Goal: Information Seeking & Learning: Learn about a topic

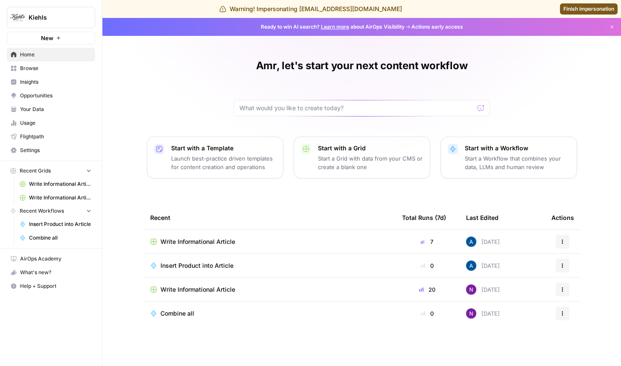
click at [44, 105] on span "Your Data" at bounding box center [55, 109] width 71 height 8
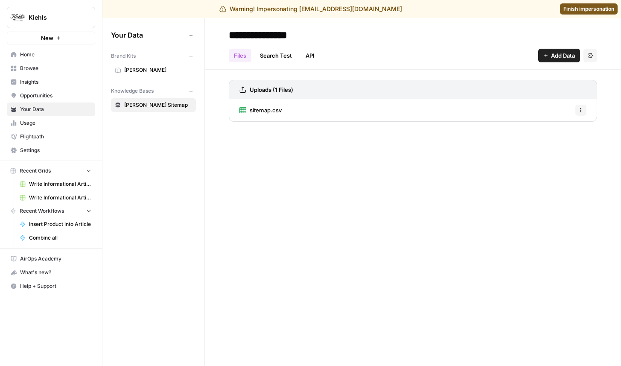
click at [53, 97] on span "Opportunities" at bounding box center [55, 96] width 71 height 8
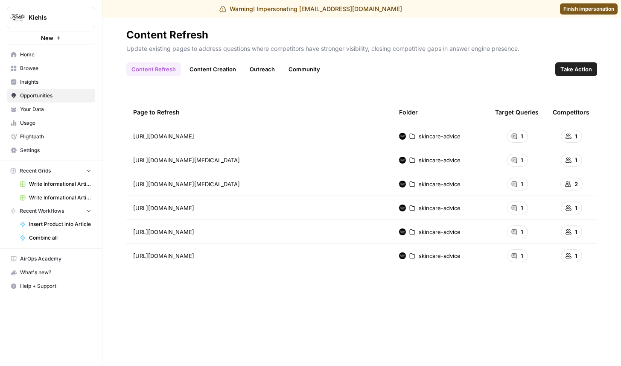
click at [45, 86] on link "Insights" at bounding box center [51, 82] width 88 height 14
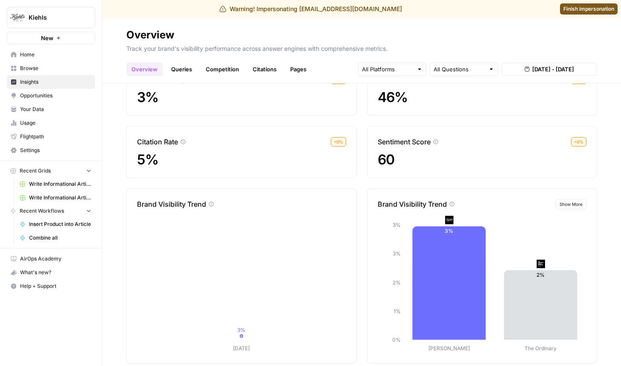
scroll to position [51, 0]
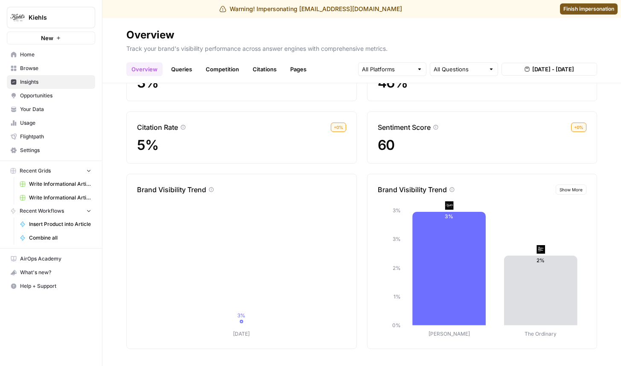
click at [574, 191] on span "Show More" at bounding box center [571, 189] width 23 height 7
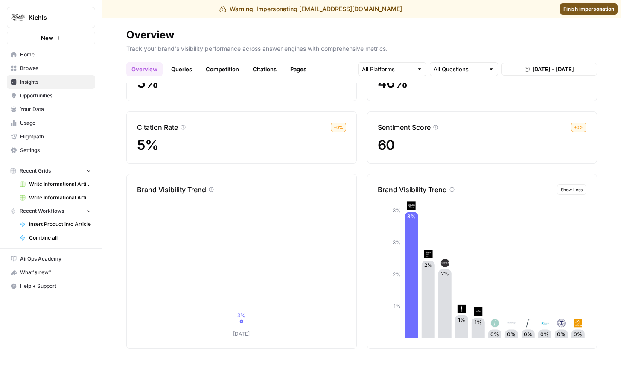
click at [573, 191] on span "Show Less" at bounding box center [572, 189] width 22 height 7
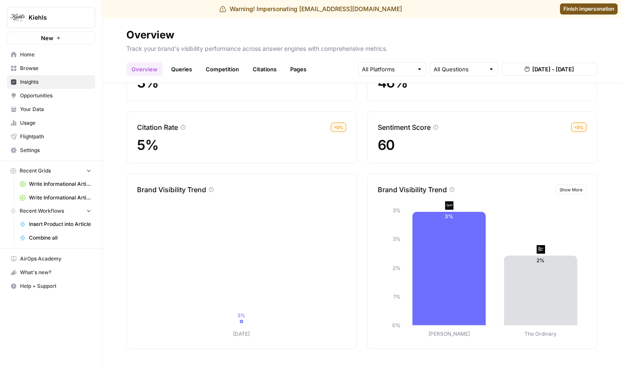
click at [573, 191] on span "Show More" at bounding box center [571, 189] width 23 height 7
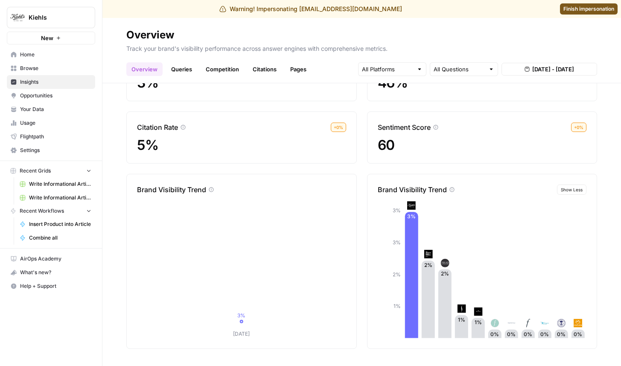
click at [573, 191] on span "Show Less" at bounding box center [572, 189] width 22 height 7
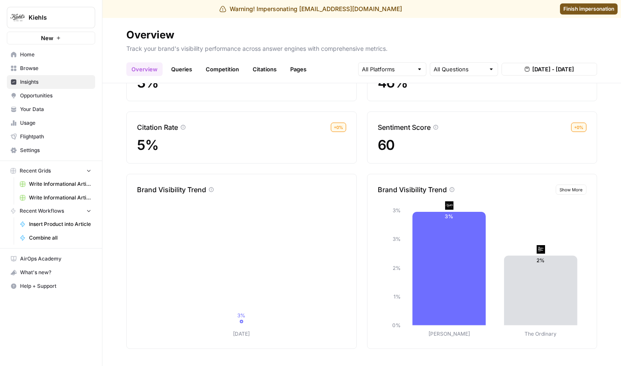
click at [573, 191] on span "Show More" at bounding box center [571, 189] width 23 height 7
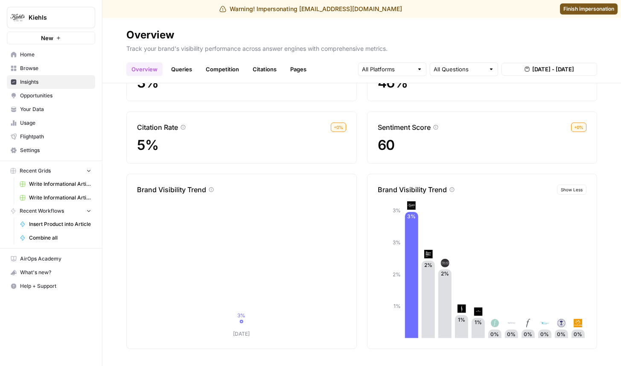
click at [181, 68] on link "Queries" at bounding box center [181, 69] width 31 height 14
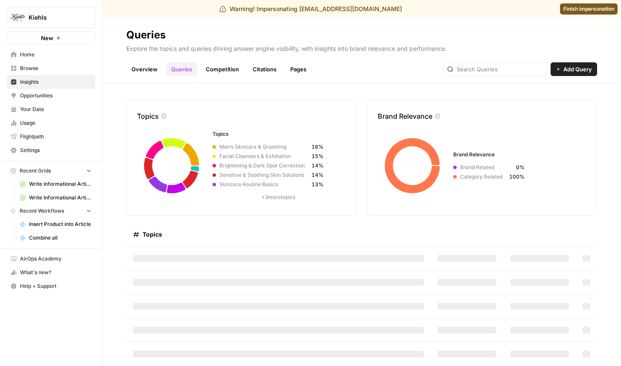
click at [149, 70] on link "Overview" at bounding box center [144, 69] width 36 height 14
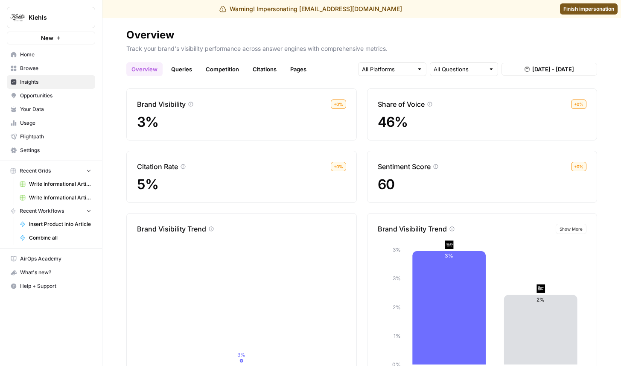
scroll to position [18, 0]
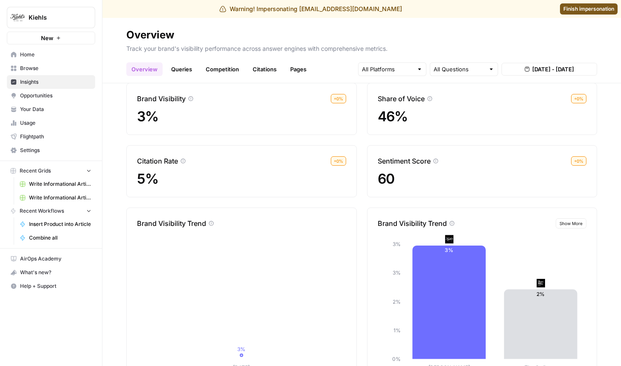
click at [179, 68] on link "Queries" at bounding box center [181, 69] width 31 height 14
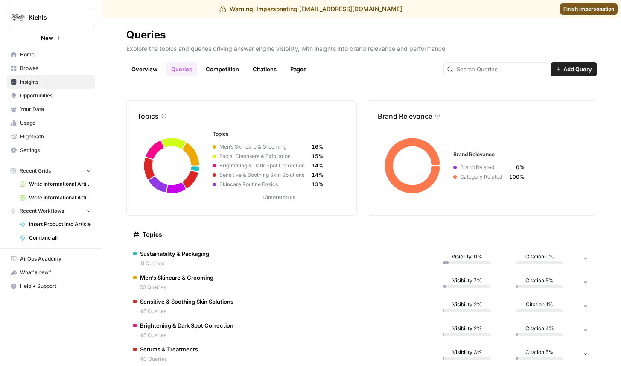
click at [215, 69] on link "Competition" at bounding box center [223, 69] width 44 height 14
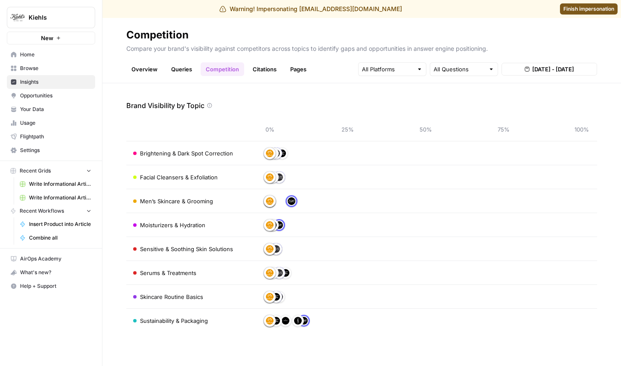
click at [269, 73] on link "Citations" at bounding box center [265, 69] width 34 height 14
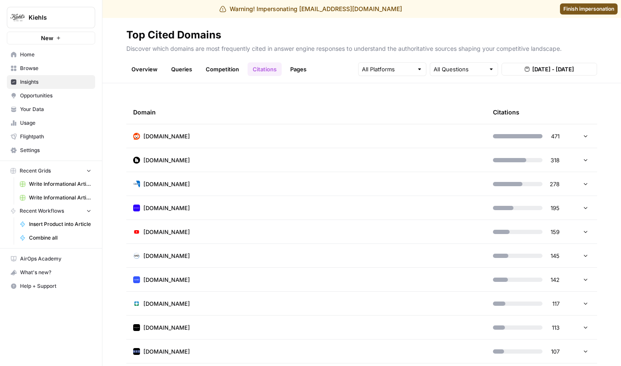
click at [587, 136] on icon at bounding box center [586, 136] width 6 height 6
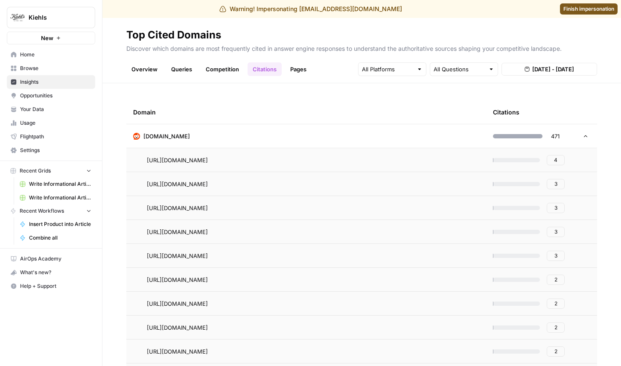
click at [298, 72] on link "Pages" at bounding box center [298, 69] width 26 height 14
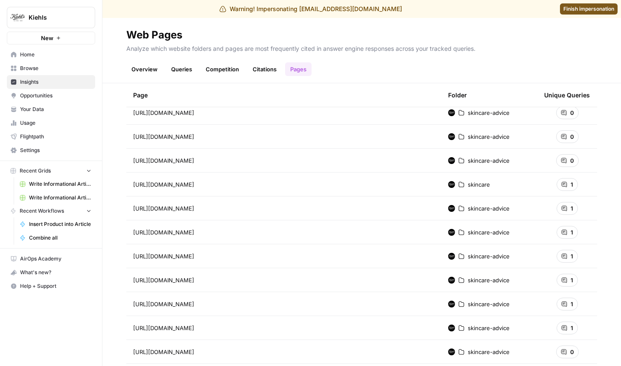
scroll to position [256, 0]
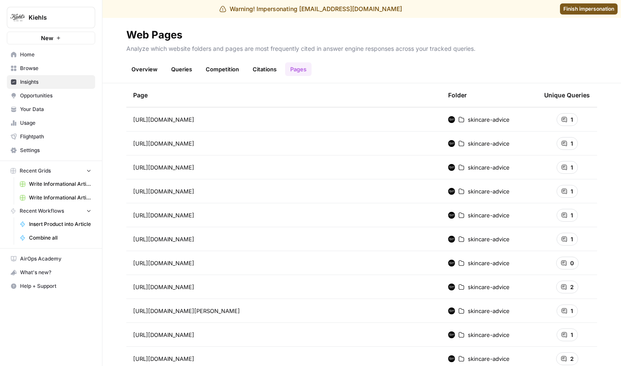
click at [140, 72] on link "Overview" at bounding box center [144, 69] width 36 height 14
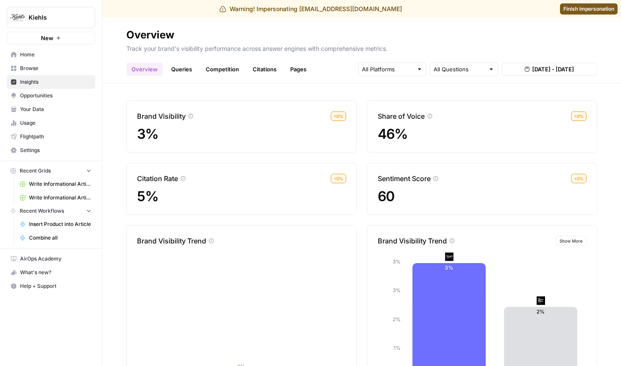
click at [63, 53] on span "Home" at bounding box center [55, 55] width 71 height 8
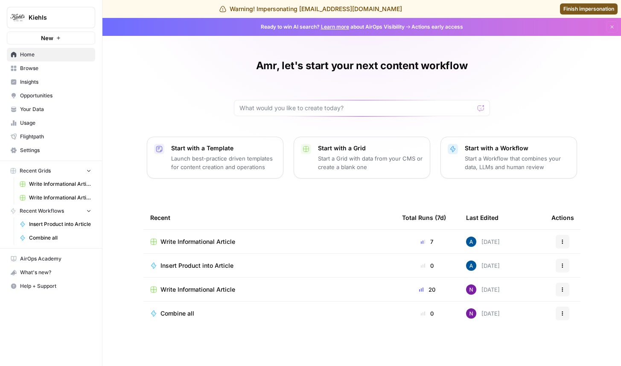
click at [59, 148] on span "Settings" at bounding box center [55, 150] width 71 height 8
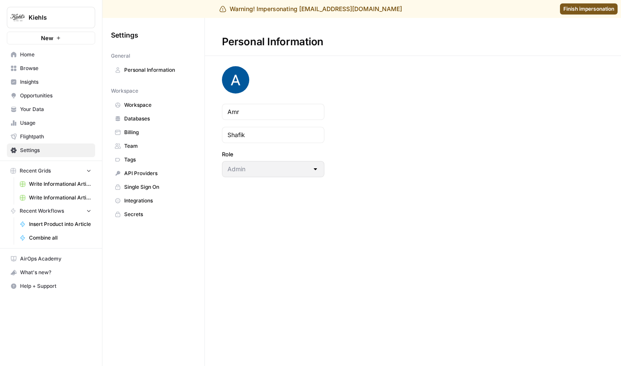
click at [137, 106] on span "Workspace" at bounding box center [158, 105] width 68 height 8
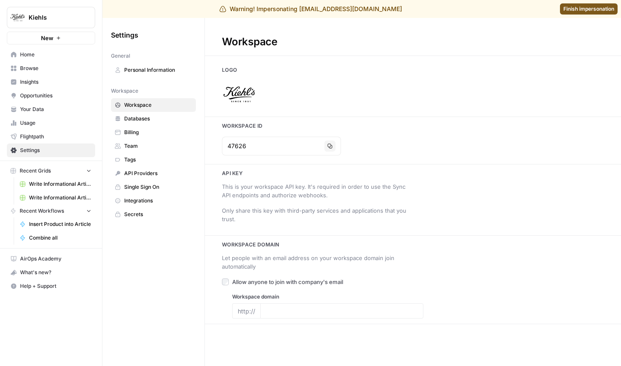
type input "https://www.kiehls.com/"
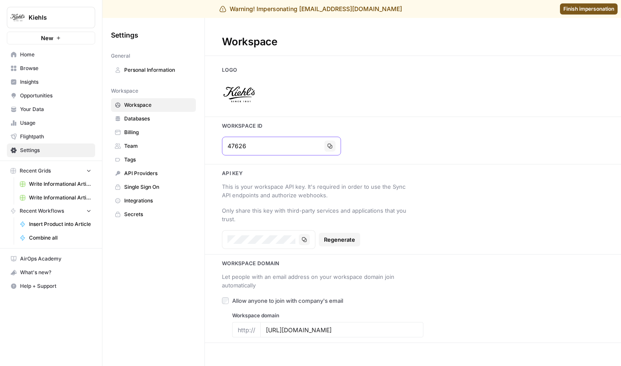
click at [324, 149] on button "Copy" at bounding box center [329, 145] width 11 height 11
click at [587, 7] on span "Finish impersonation" at bounding box center [589, 9] width 51 height 8
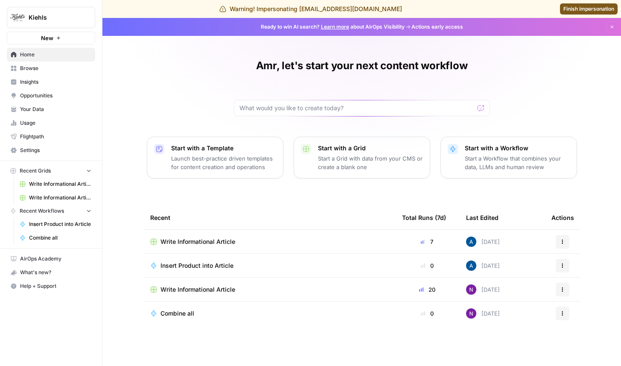
click at [43, 85] on span "Insights" at bounding box center [55, 82] width 71 height 8
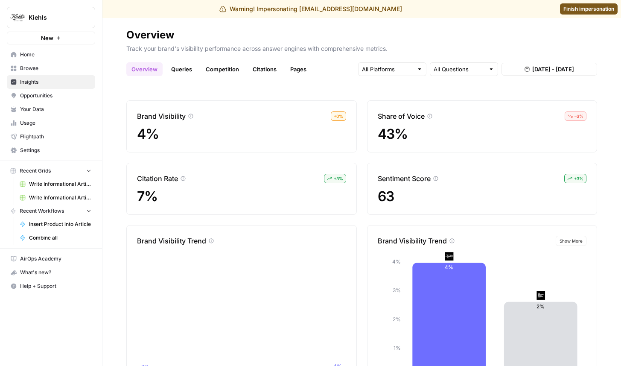
click at [188, 69] on link "Queries" at bounding box center [181, 69] width 31 height 14
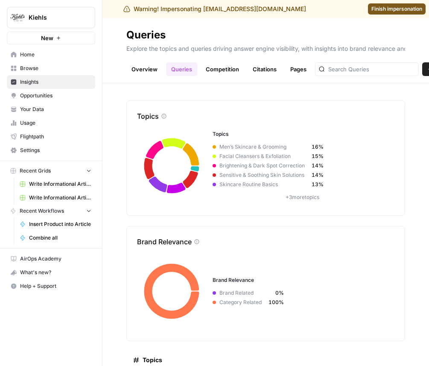
scroll to position [126, 0]
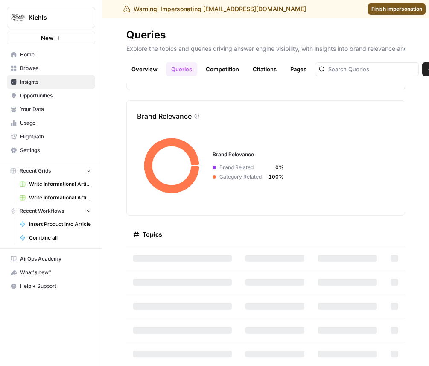
click at [228, 71] on link "Competition" at bounding box center [223, 69] width 44 height 14
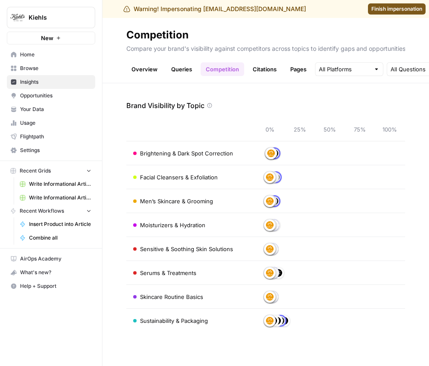
click at [176, 65] on link "Queries" at bounding box center [181, 69] width 31 height 14
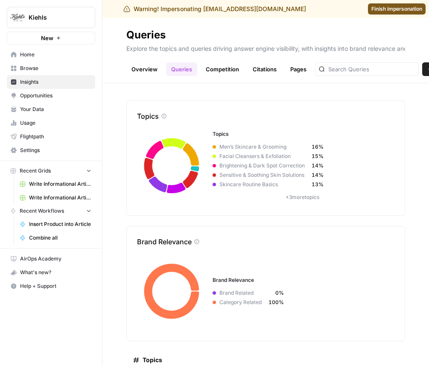
scroll to position [214, 0]
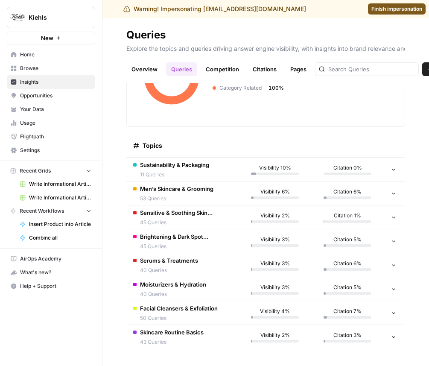
click at [384, 170] on td at bounding box center [394, 169] width 21 height 23
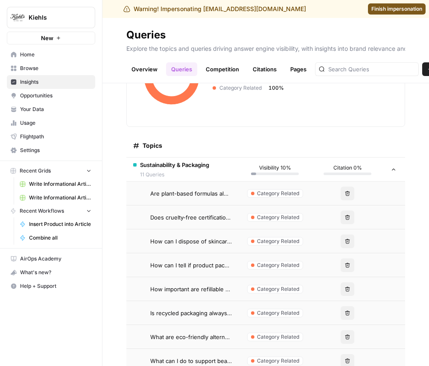
click at [197, 191] on span "Are plant-based formulas always environmentally friendly?" at bounding box center [191, 193] width 82 height 9
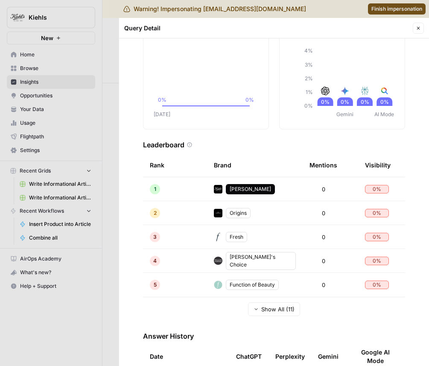
scroll to position [131, 0]
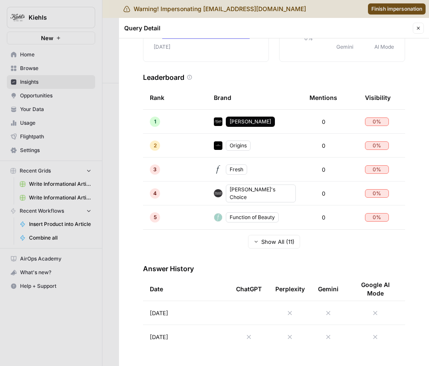
click at [233, 317] on td at bounding box center [248, 312] width 39 height 23
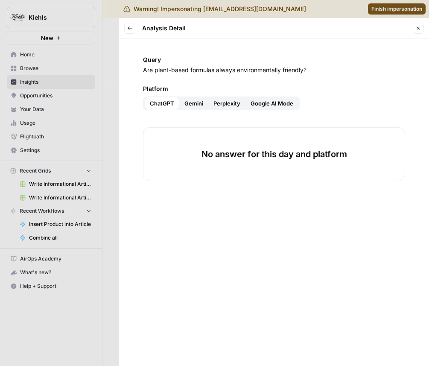
click at [201, 103] on span "Gemini" at bounding box center [193, 103] width 19 height 9
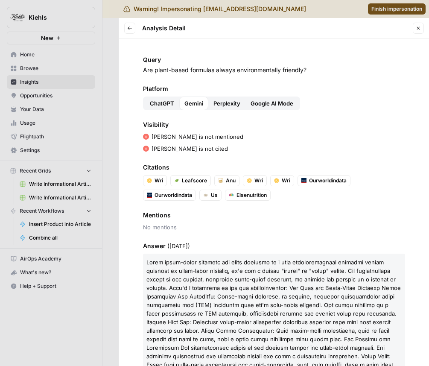
click at [228, 106] on span "Perplexity" at bounding box center [226, 103] width 27 height 9
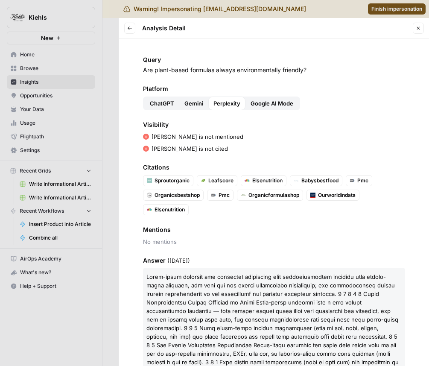
click at [256, 106] on span "Google AI Mode" at bounding box center [272, 103] width 43 height 9
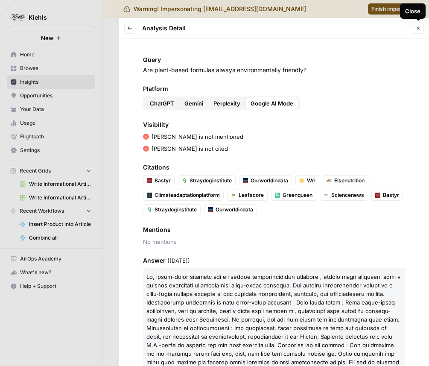
click at [421, 29] on button "Close" at bounding box center [418, 28] width 11 height 11
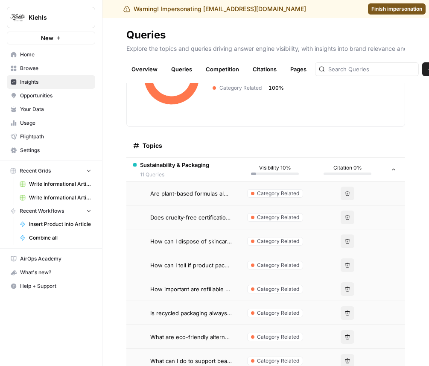
click at [185, 70] on link "Queries" at bounding box center [181, 69] width 31 height 14
click at [219, 67] on link "Competition" at bounding box center [223, 69] width 44 height 14
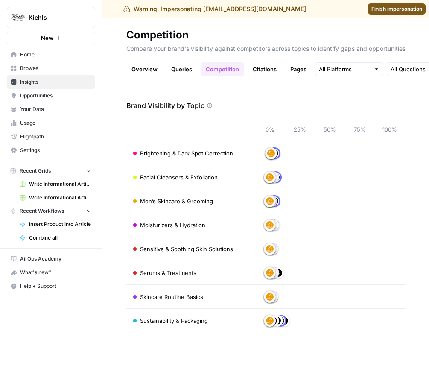
click at [189, 67] on link "Queries" at bounding box center [181, 69] width 31 height 14
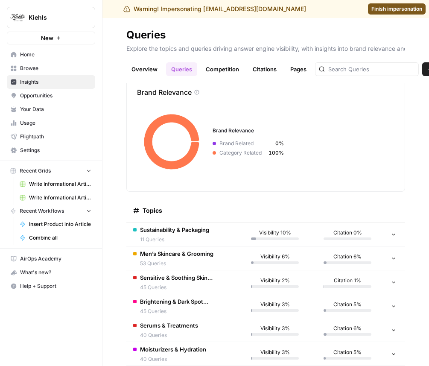
scroll to position [214, 0]
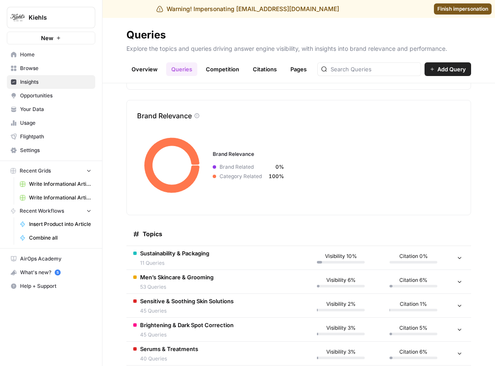
scroll to position [122, 0]
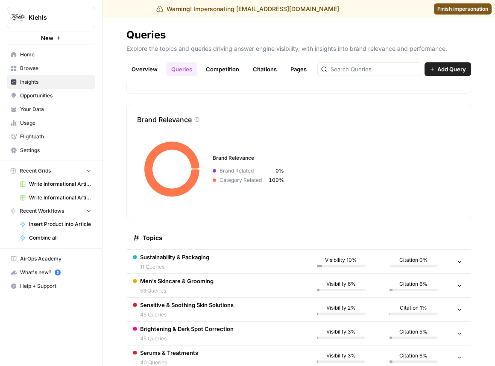
click at [216, 257] on td "Sustainability & Packaging 11 Queries" at bounding box center [215, 261] width 178 height 23
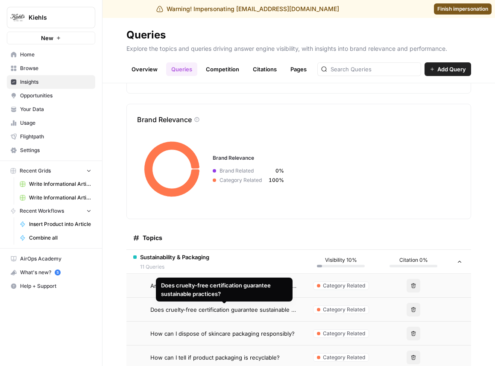
click at [227, 281] on div "Does cruelty-free certification guarantee sustainable practices?" at bounding box center [224, 289] width 126 height 17
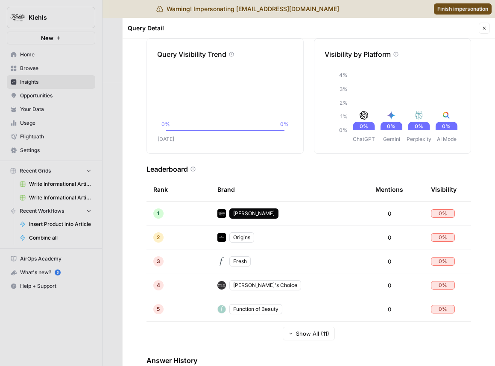
scroll to position [131, 0]
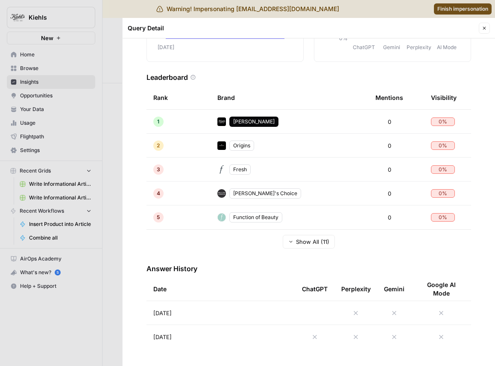
click at [429, 32] on button "Close" at bounding box center [484, 28] width 11 height 11
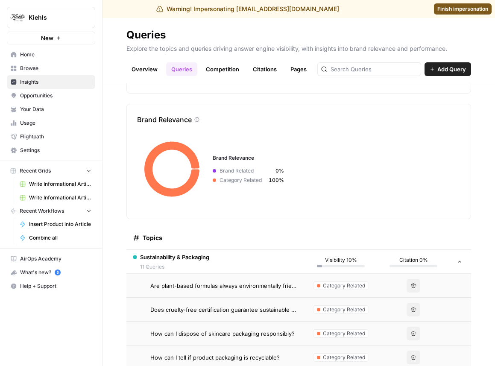
click at [236, 313] on span "Does cruelty-free certification guarantee sustainable practices?" at bounding box center [223, 309] width 147 height 9
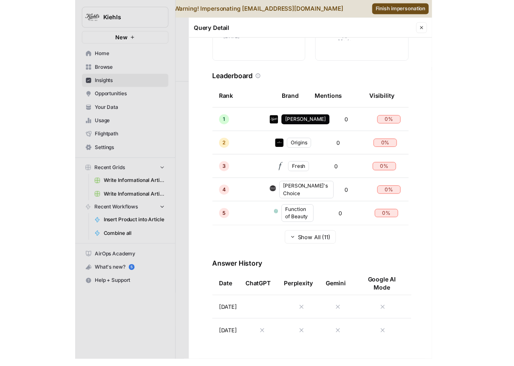
scroll to position [133, 0]
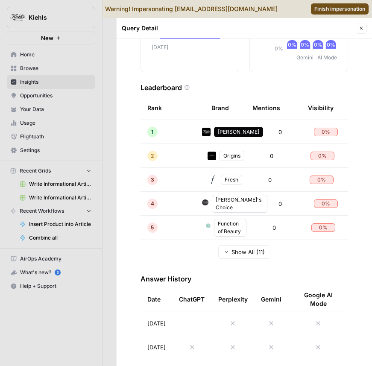
click at [365, 29] on button "Close" at bounding box center [361, 28] width 11 height 11
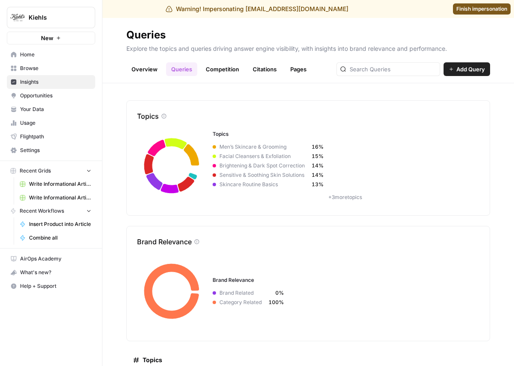
click at [149, 71] on link "Overview" at bounding box center [144, 69] width 36 height 14
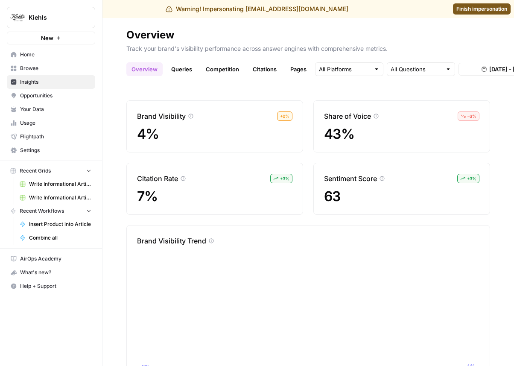
click at [191, 68] on link "Queries" at bounding box center [181, 69] width 31 height 14
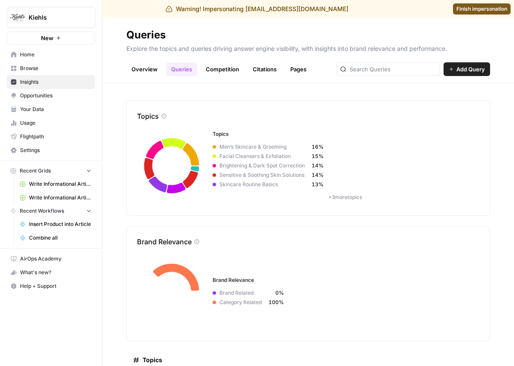
scroll to position [126, 0]
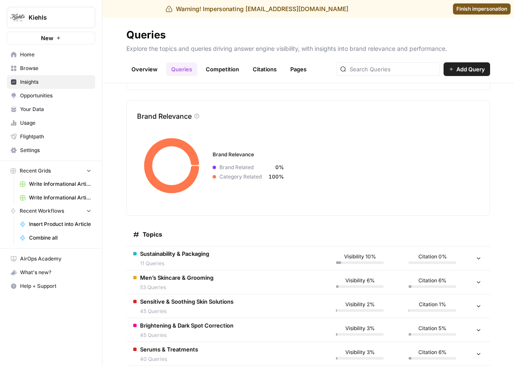
click at [203, 253] on span "Sustainability & Packaging" at bounding box center [174, 253] width 69 height 9
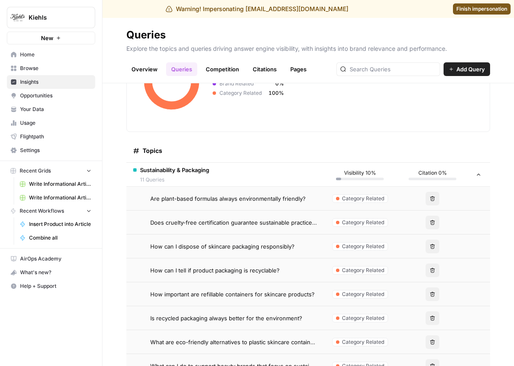
scroll to position [251, 0]
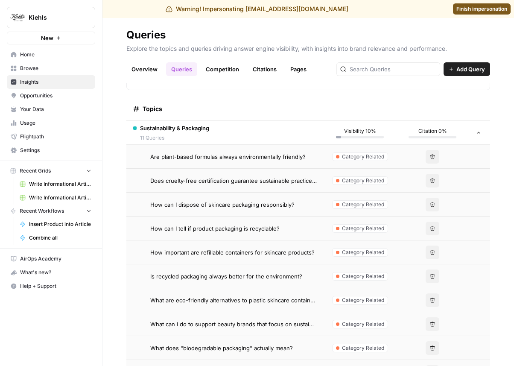
click at [240, 156] on span "Are plant-based formulas always environmentally friendly?" at bounding box center [227, 156] width 155 height 9
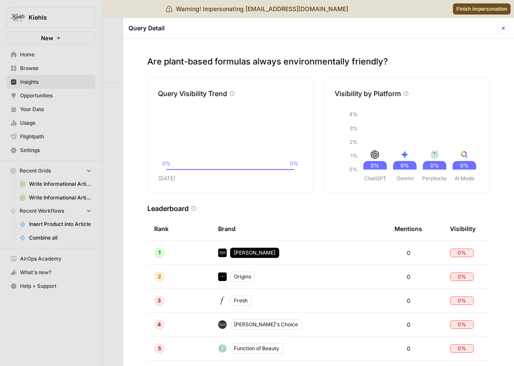
scroll to position [131, 0]
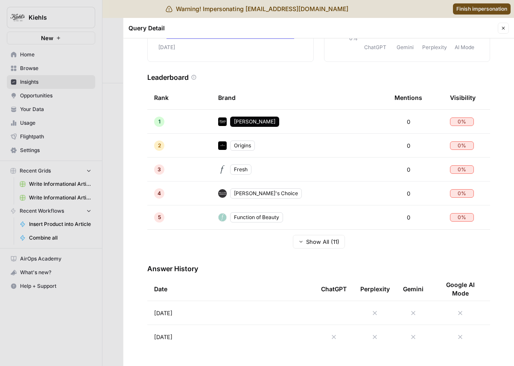
click at [503, 29] on icon "button" at bounding box center [503, 28] width 5 height 5
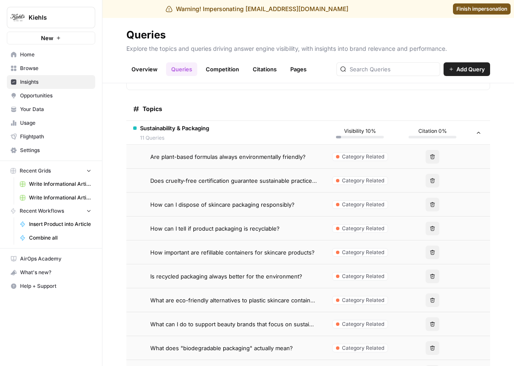
scroll to position [258, 0]
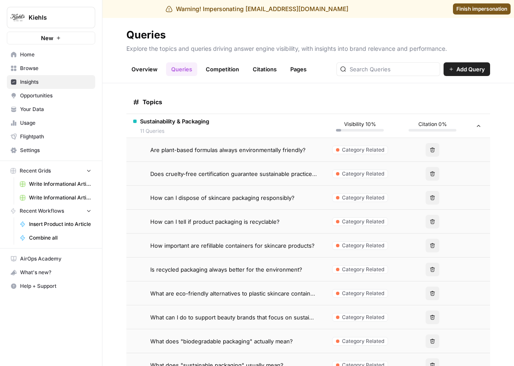
click at [240, 269] on span "Is recycled packaging always better for the environment?" at bounding box center [226, 269] width 152 height 9
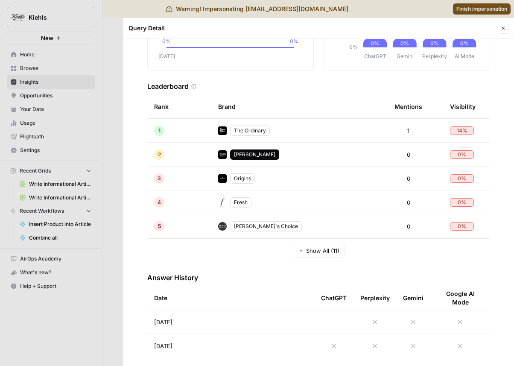
scroll to position [131, 0]
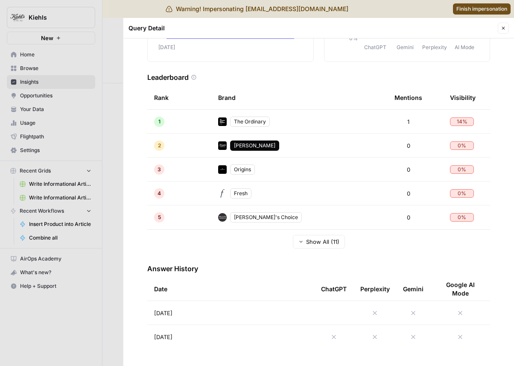
click at [504, 32] on button "Close" at bounding box center [503, 28] width 11 height 11
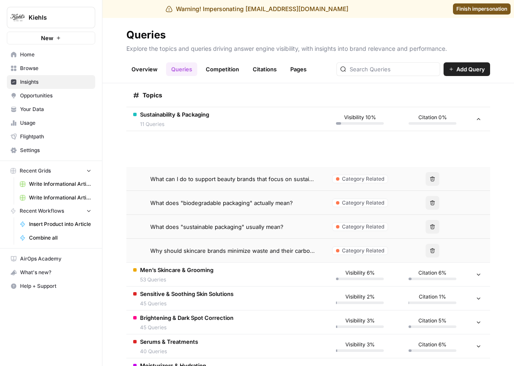
scroll to position [477, 0]
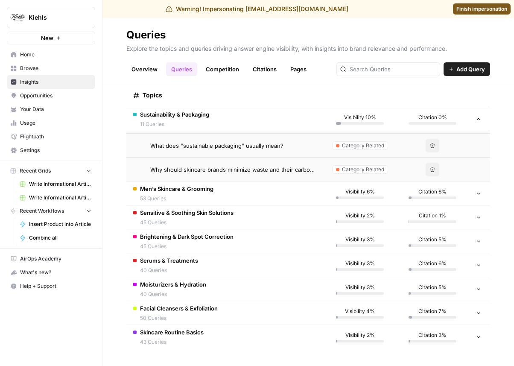
click at [247, 172] on span "Why should skincare brands minimize waste and their carbon footprint?" at bounding box center [233, 169] width 167 height 9
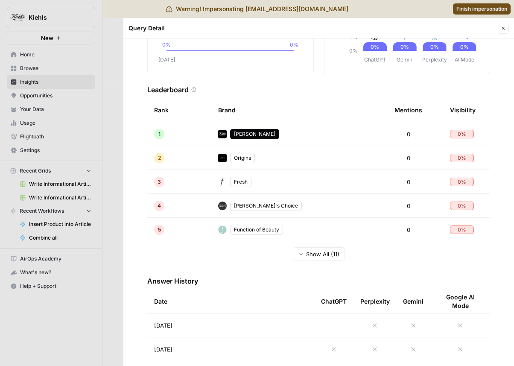
scroll to position [131, 0]
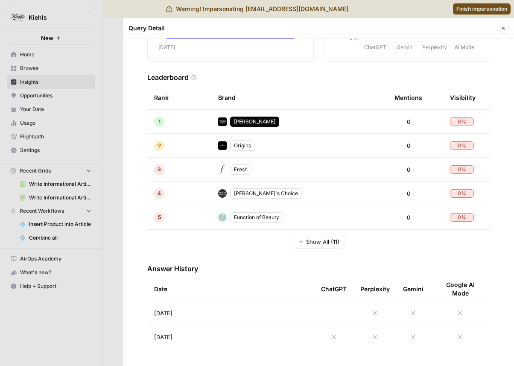
click at [501, 26] on icon "button" at bounding box center [503, 28] width 5 height 5
